Goal: Register for event/course

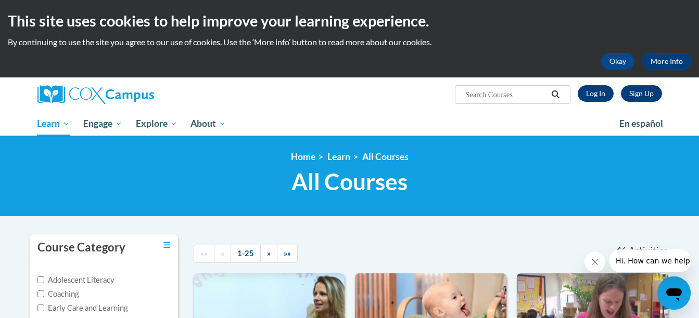
drag, startPoint x: 495, startPoint y: 3, endPoint x: 349, endPoint y: 77, distance: 163.8
click at [349, 77] on div "This site uses cookies to help improve your learning experience. By continuing …" at bounding box center [349, 39] width 699 height 78
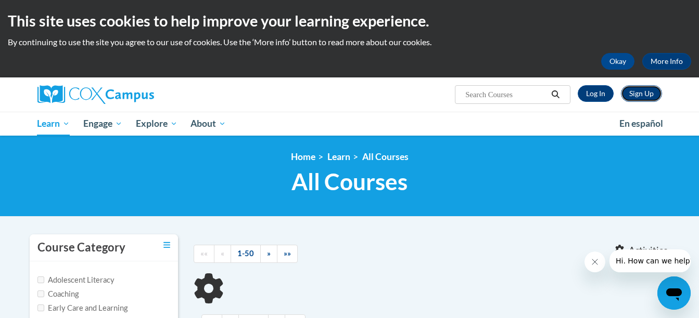
click at [644, 94] on link "Sign Up" at bounding box center [641, 93] width 41 height 17
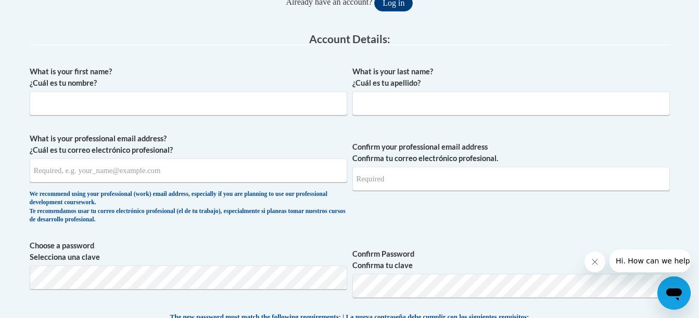
scroll to position [254, 0]
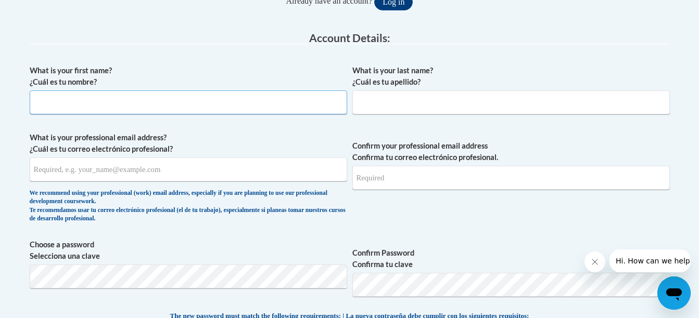
click at [144, 104] on input "What is your first name? ¿Cuál es tu nombre?" at bounding box center [188, 103] width 317 height 24
type input "[PERSON_NAME]"
click at [394, 108] on input "What is your last name? ¿Cuál es tu apellido?" at bounding box center [510, 103] width 317 height 24
type input "Wotring"
click at [214, 182] on span "What is your professional email address? ¿Cuál es tu correo electrónico profesi…" at bounding box center [188, 180] width 317 height 96
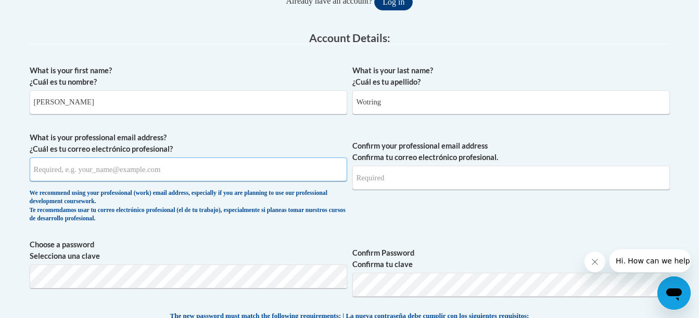
click at [175, 176] on input "What is your professional email address? ¿Cuál es tu correo electrónico profesi…" at bounding box center [188, 170] width 317 height 24
type input "Cassidywotring@gmail.com"
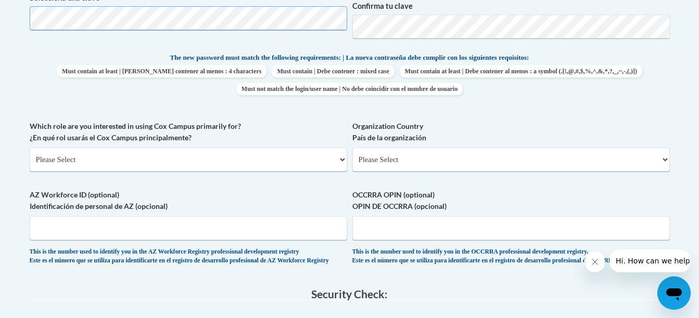
scroll to position [514, 0]
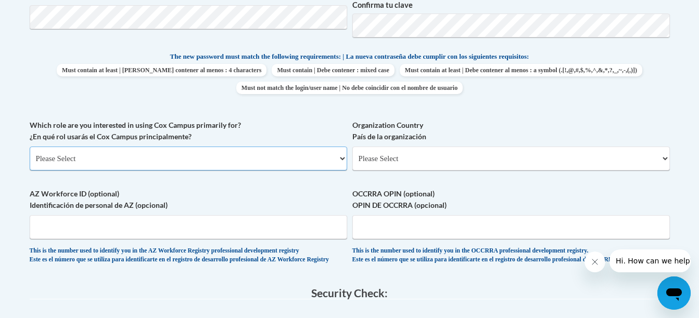
click at [93, 159] on select "Please Select College/University | Colegio/Universidad Community/Nonprofit Part…" at bounding box center [188, 159] width 317 height 24
select select "5a18ea06-2b54-4451-96f2-d152daf9eac5"
click at [30, 147] on select "Please Select College/University | Colegio/Universidad Community/Nonprofit Part…" at bounding box center [188, 159] width 317 height 24
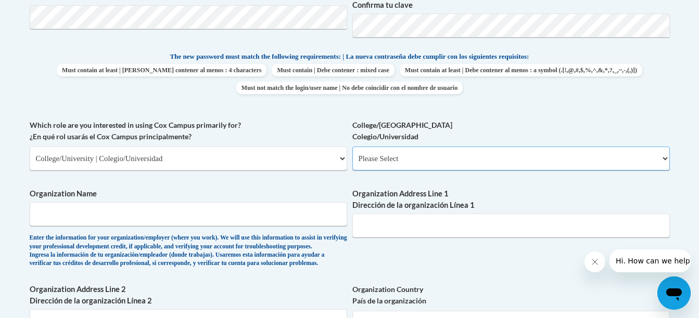
click at [426, 161] on select "Please Select College/University Staff | Empleado universitario College/Univers…" at bounding box center [510, 159] width 317 height 24
select select "99b32b07-cffc-426c-8bf6-0cd77760d84b"
click at [352, 147] on select "Please Select College/University Staff | Empleado universitario College/Univers…" at bounding box center [510, 159] width 317 height 24
click at [208, 224] on input "Organization Name" at bounding box center [188, 214] width 317 height 24
click at [285, 199] on label "Organization Name" at bounding box center [188, 193] width 317 height 11
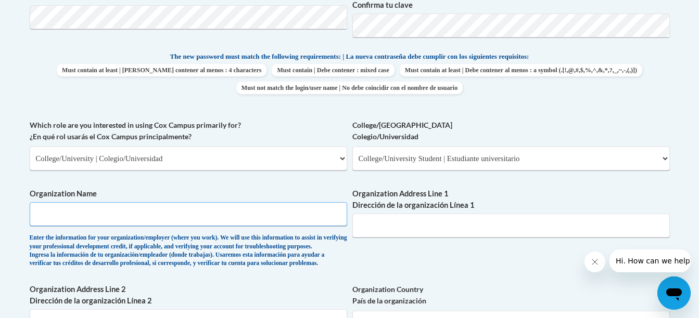
click at [285, 202] on input "Organization Name" at bounding box center [188, 214] width 317 height 24
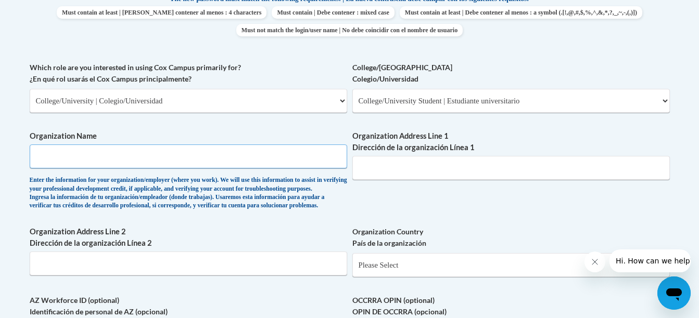
scroll to position [571, 0]
click at [126, 158] on input "Organization Name" at bounding box center [188, 157] width 317 height 24
click at [237, 181] on div "Enter the information for your organization/employer (where you work). We will …" at bounding box center [188, 194] width 317 height 34
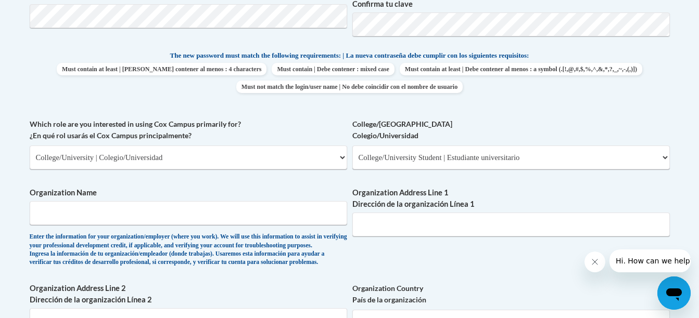
scroll to position [525, 0]
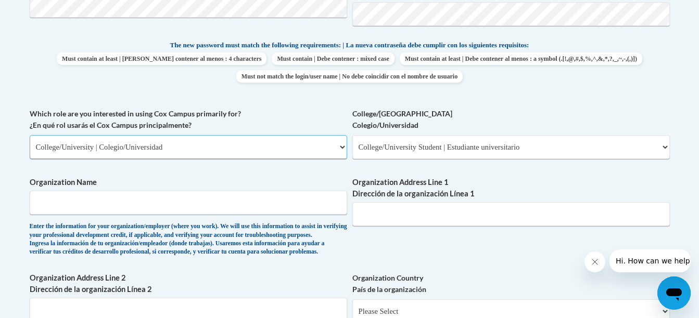
click at [343, 145] on select "Please Select College/University | Colegio/Universidad Community/Nonprofit Part…" at bounding box center [188, 147] width 317 height 24
click at [342, 145] on select "Please Select College/University | Colegio/Universidad Community/Nonprofit Part…" at bounding box center [188, 147] width 317 height 24
click at [210, 210] on input "Organization Name" at bounding box center [188, 203] width 317 height 24
click at [297, 171] on div "What is your first name? ¿Cuál es tu nombre? Cassidy What is your last name? ¿C…" at bounding box center [350, 108] width 640 height 639
click at [235, 214] on input "Organization Name" at bounding box center [188, 203] width 317 height 24
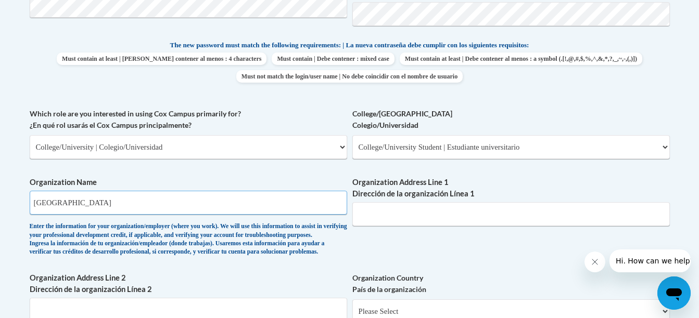
click at [188, 194] on input "Savannah Technical College" at bounding box center [188, 203] width 317 height 24
drag, startPoint x: 138, startPoint y: 203, endPoint x: 19, endPoint y: 199, distance: 119.2
click at [19, 199] on body "This site uses cookies to help improve your learning experience. By continuing …" at bounding box center [349, 187] width 699 height 1424
type input "Savannah Technical College"
click at [453, 213] on input "Organization Address Line 1 Dirección de la organización Línea 1" at bounding box center [510, 214] width 317 height 24
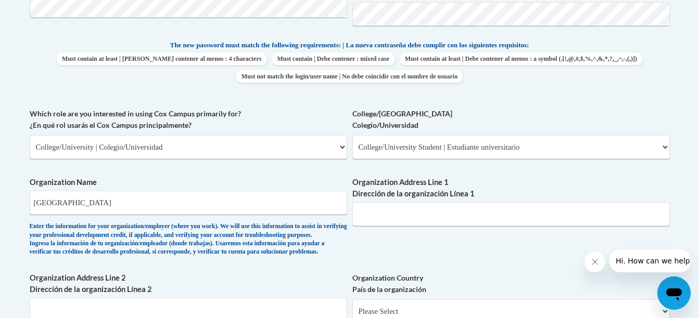
click at [380, 248] on div "What is your first name? ¿Cuál es tu nombre? Cassidy What is your last name? ¿C…" at bounding box center [350, 108] width 640 height 639
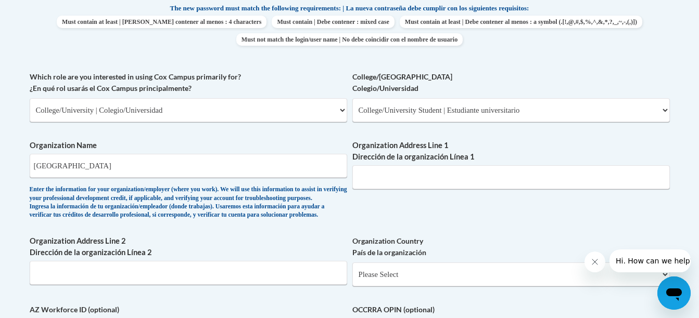
scroll to position [563, 0]
click at [402, 176] on input "Organization Address Line 1 Dirección de la organización Línea 1" at bounding box center [510, 177] width 317 height 24
paste input "100 Technology Dr, Hinesville, GA 31313"
type input "100 Technology Dr, Hinesville, GA 31313"
click at [374, 232] on div "What is your first name? ¿Cuál es tu nombre? Cassidy What is your last name? ¿C…" at bounding box center [350, 70] width 640 height 639
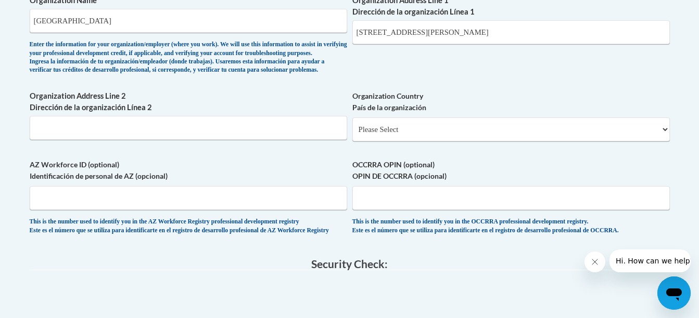
scroll to position [708, 0]
click at [402, 141] on select "Please Select United States | Estados Unidos Outside of the United States | Fue…" at bounding box center [510, 129] width 317 height 24
select select "ad49bcad-a171-4b2e-b99c-48b446064914"
click at [352, 134] on select "Please Select United States | Estados Unidos Outside of the United States | Fue…" at bounding box center [510, 129] width 317 height 24
select select
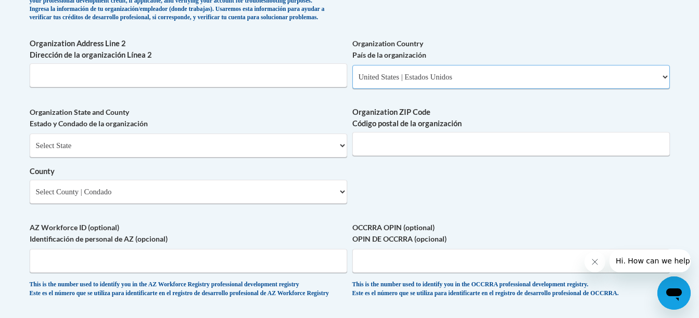
scroll to position [761, 0]
click at [228, 157] on select "Select State Alabama Alaska Arizona Arkansas California Colorado Connecticut De…" at bounding box center [188, 145] width 317 height 24
select select "Georgia"
click at [30, 150] on select "Select State Alabama Alaska Arizona Arkansas California Colorado Connecticut De…" at bounding box center [188, 145] width 317 height 24
click at [419, 156] on input "Organization ZIP Code Código postal de la organización" at bounding box center [510, 144] width 317 height 24
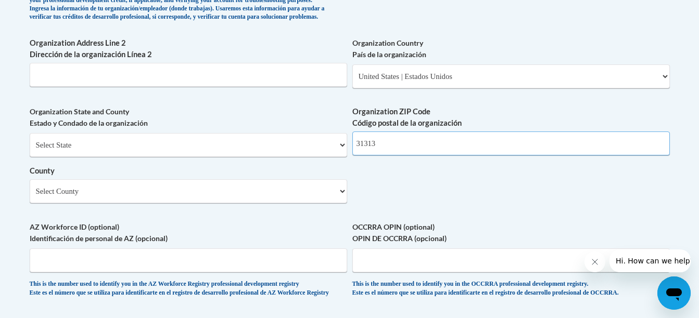
type input "31313"
click at [316, 176] on div "Select State Alabama Alaska Arizona Arkansas California Colorado Connecticut De…" at bounding box center [188, 168] width 317 height 70
click at [237, 203] on select "Select County Appling Atkinson Bacon Baker Baldwin Banks Barrow Bartow Ben Hill…" at bounding box center [188, 192] width 317 height 24
select select "Liberty"
click at [30, 197] on select "Select County Appling Atkinson Bacon Baker Baldwin Banks Barrow Bartow Ben Hill…" at bounding box center [188, 192] width 317 height 24
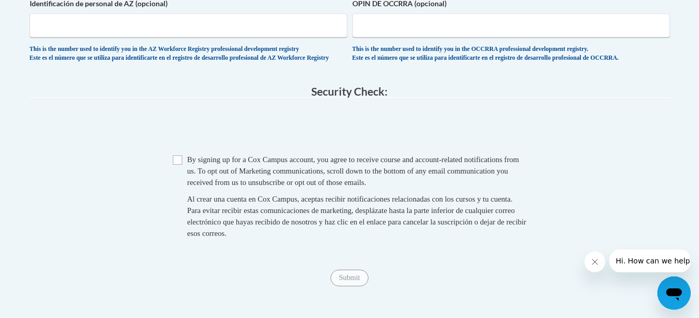
scroll to position [1004, 0]
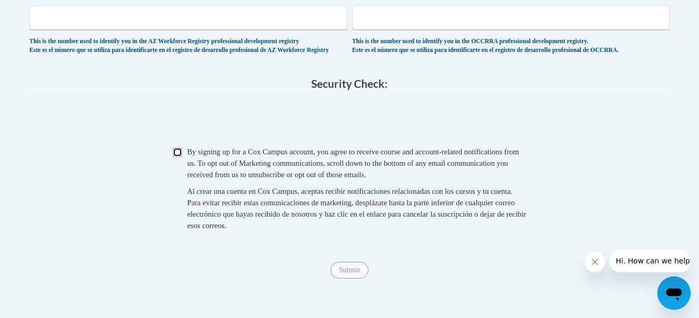
click at [177, 157] on input "Checkbox" at bounding box center [177, 152] width 9 height 9
checkbox input "true"
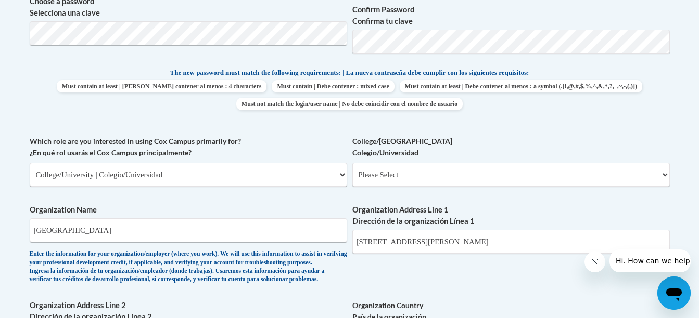
scroll to position [494, 0]
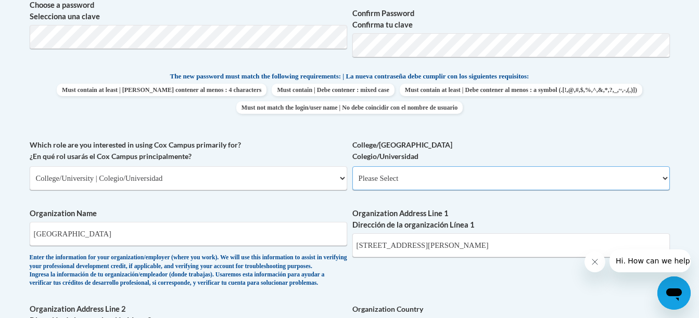
click at [406, 182] on select "Please Select College/University Staff | Empleado universitario College/Univers…" at bounding box center [510, 178] width 317 height 24
select select "99b32b07-cffc-426c-8bf6-0cd77760d84b"
click at [352, 166] on select "Please Select College/University Staff | Empleado universitario College/Univers…" at bounding box center [510, 178] width 317 height 24
select select "null"
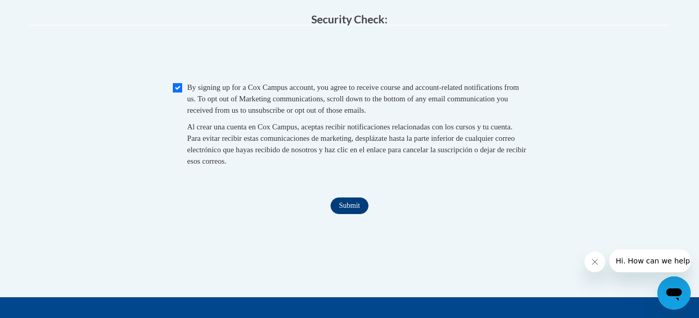
scroll to position [1069, 0]
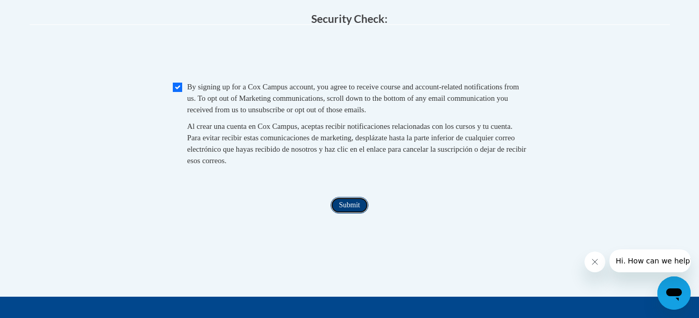
click at [353, 214] on input "Submit" at bounding box center [348, 205] width 37 height 17
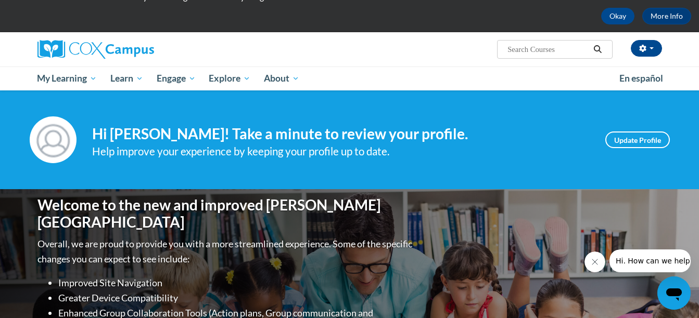
scroll to position [46, 0]
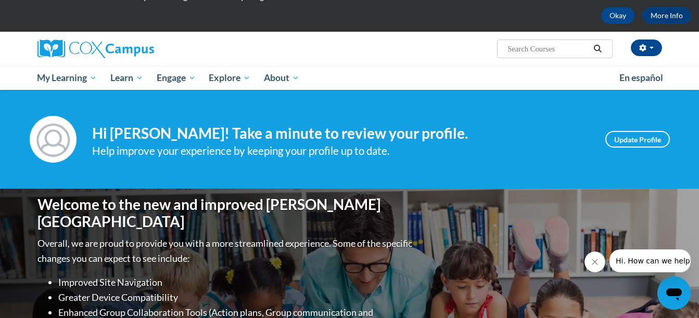
click at [421, 140] on h4 "Hi Cassidy Wotring! Take a minute to review your profile." at bounding box center [340, 134] width 497 height 18
click at [621, 138] on link "Update Profile" at bounding box center [637, 139] width 65 height 17
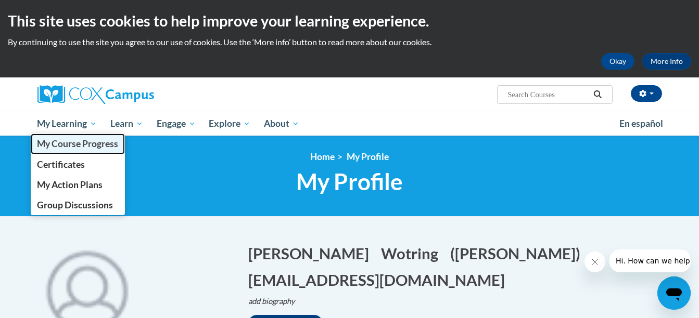
click at [77, 144] on span "My Course Progress" at bounding box center [77, 143] width 81 height 11
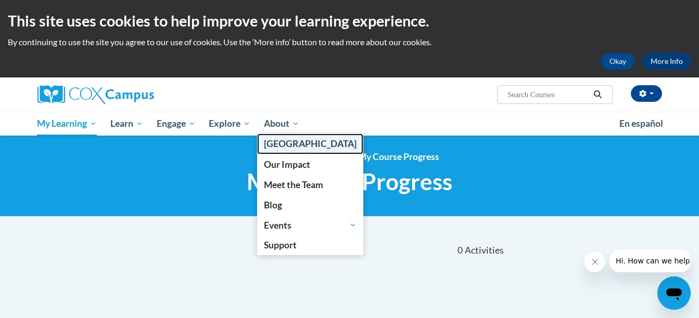
click at [278, 147] on span "[PERSON_NAME][GEOGRAPHIC_DATA]" at bounding box center [310, 143] width 93 height 11
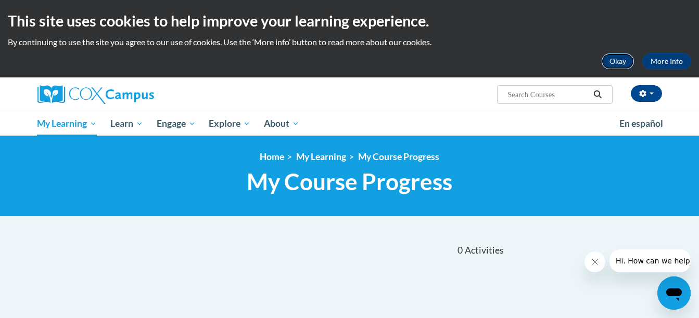
click at [608, 64] on button "Okay" at bounding box center [617, 61] width 33 height 17
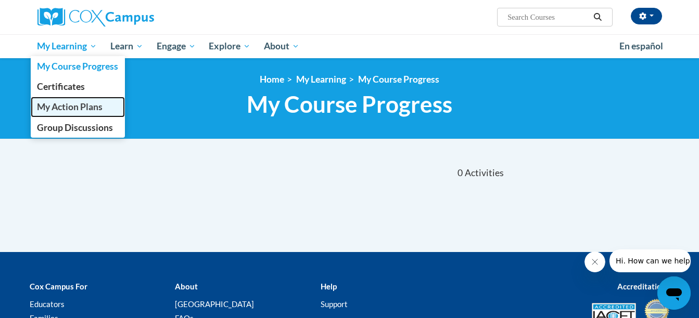
click at [66, 109] on span "My Action Plans" at bounding box center [70, 106] width 66 height 11
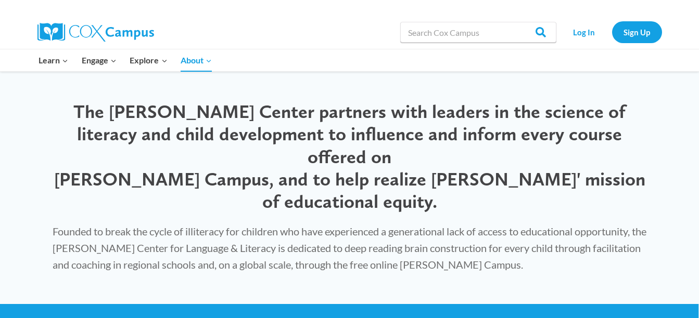
scroll to position [2005, 0]
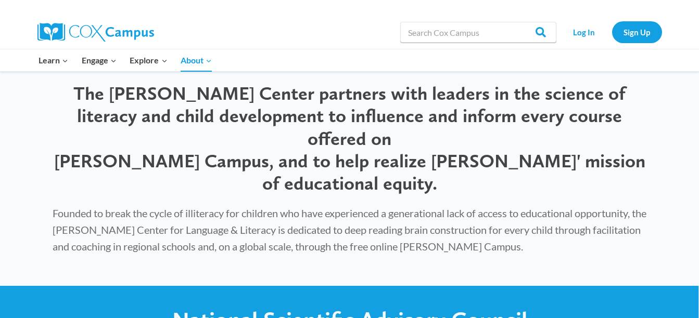
click at [76, 25] on img at bounding box center [95, 32] width 117 height 19
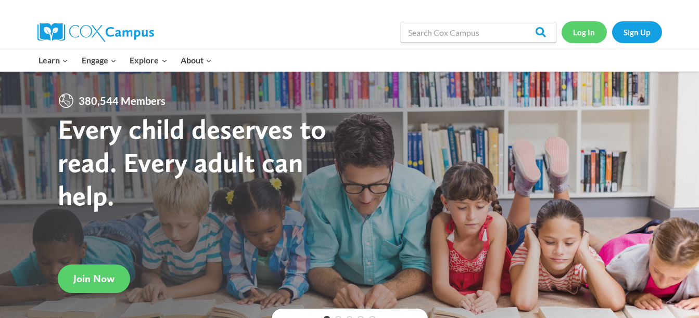
click at [583, 35] on link "Log In" at bounding box center [583, 31] width 45 height 21
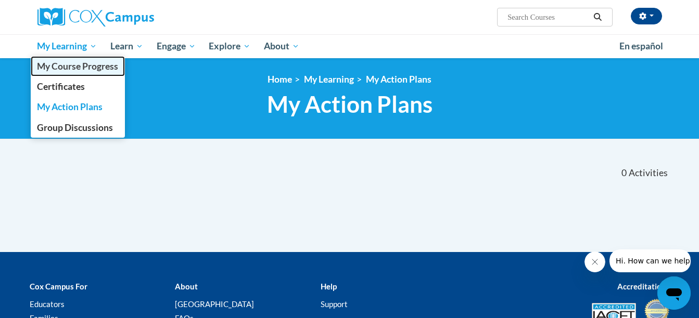
click at [78, 72] on span "My Course Progress" at bounding box center [77, 66] width 81 height 11
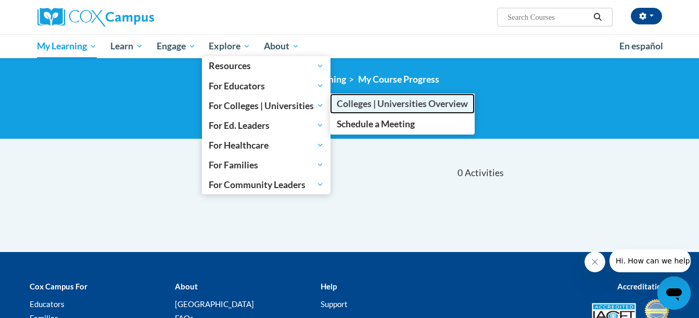
click at [351, 111] on link "Colleges | Universities Overview" at bounding box center [402, 104] width 145 height 20
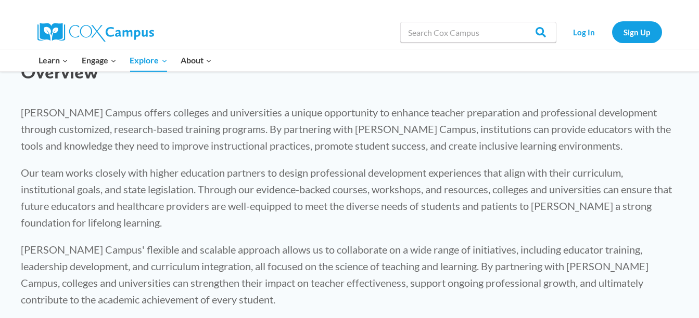
scroll to position [365, 0]
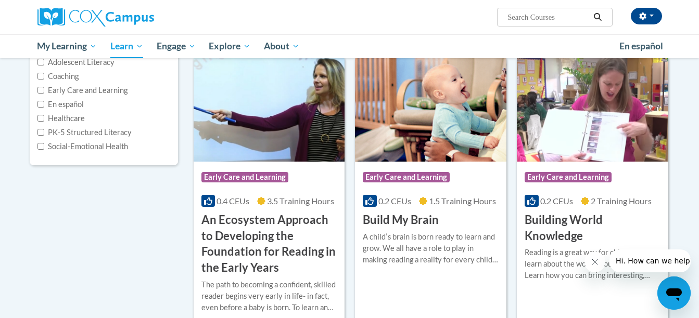
scroll to position [141, 0]
